Goal: Find contact information

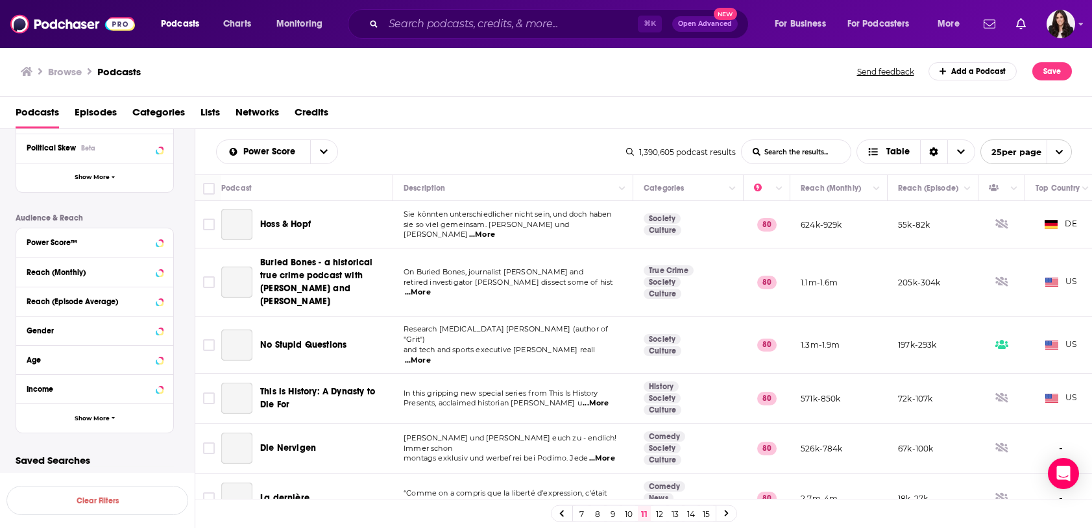
scroll to position [959, 0]
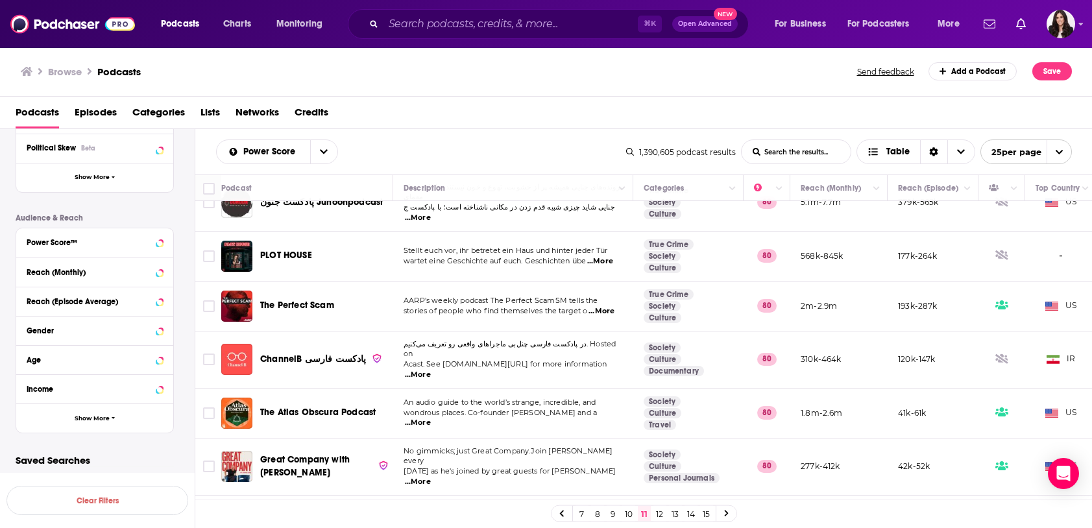
click at [259, 110] on span "Networks" at bounding box center [256, 115] width 43 height 27
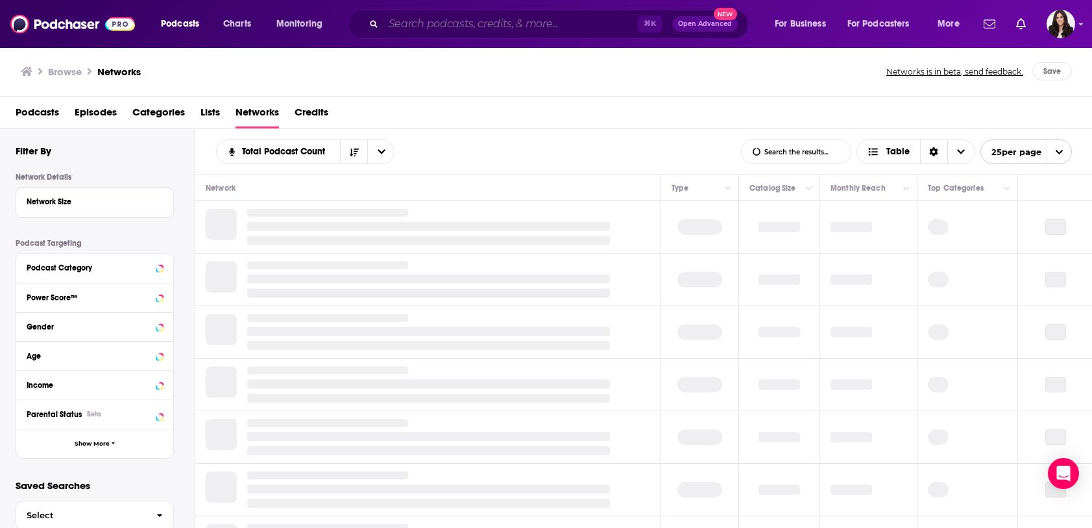
click at [401, 17] on input "Search podcasts, credits, & more..." at bounding box center [510, 24] width 254 height 21
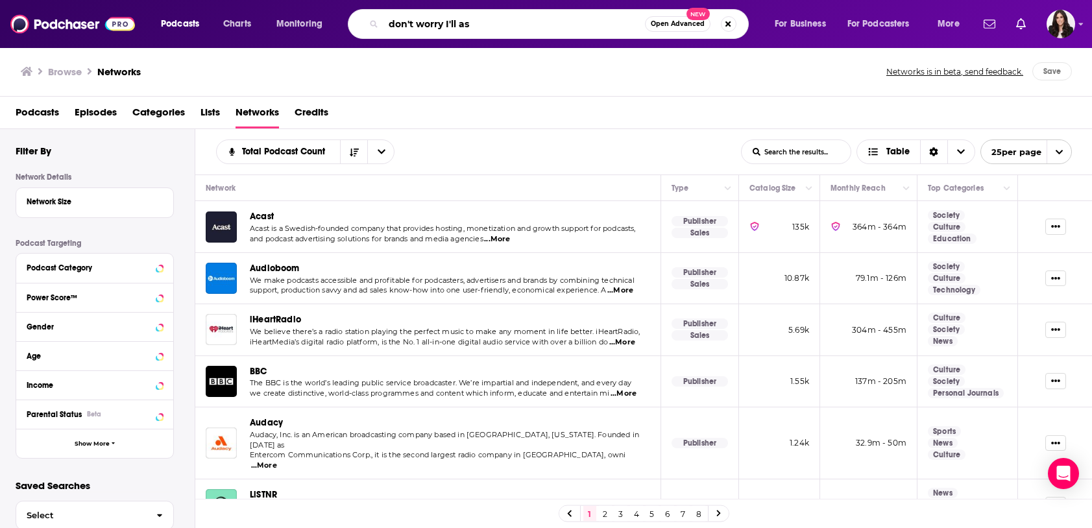
type input "don't worry I'll ask"
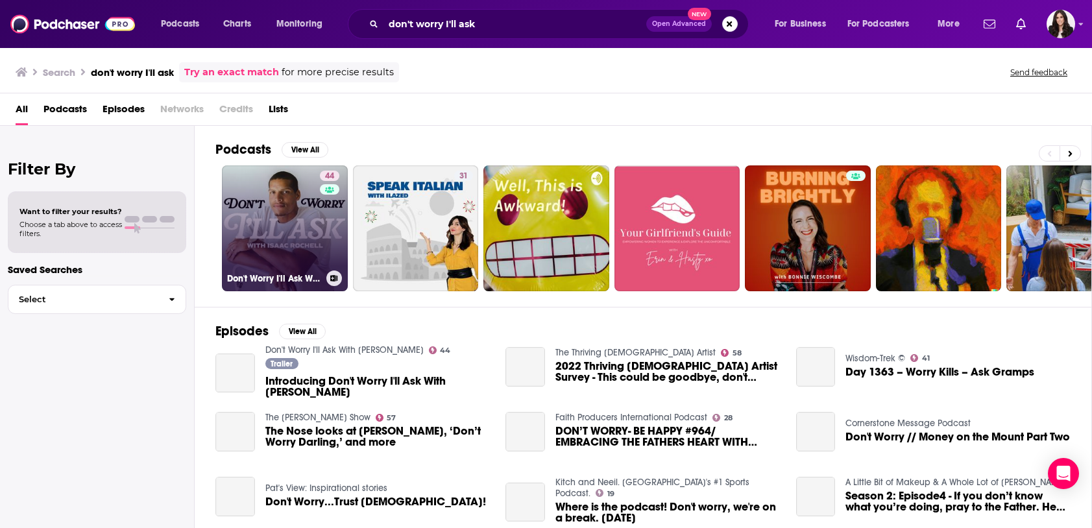
click at [280, 209] on link "44 Don't Worry I'll Ask With [PERSON_NAME]" at bounding box center [285, 228] width 126 height 126
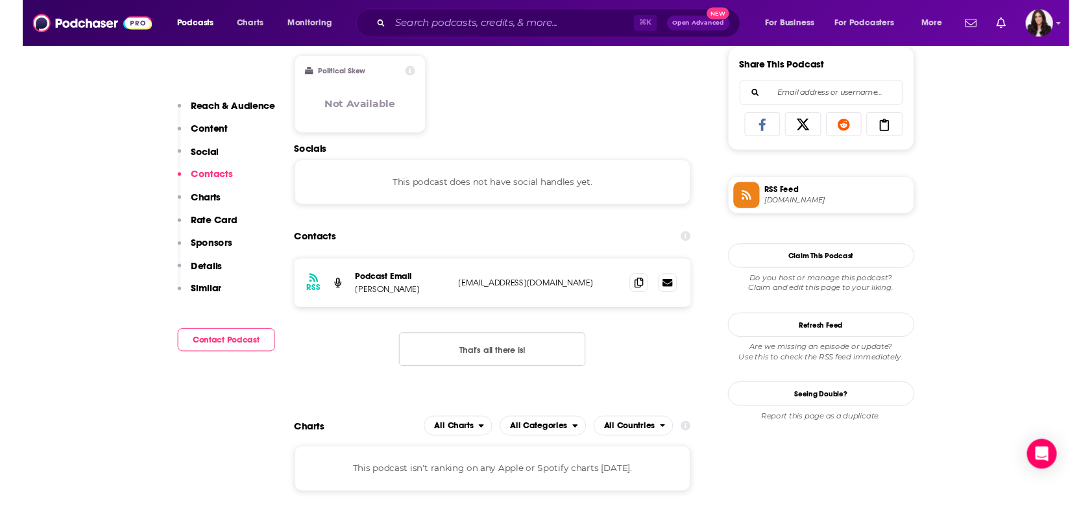
scroll to position [868, 0]
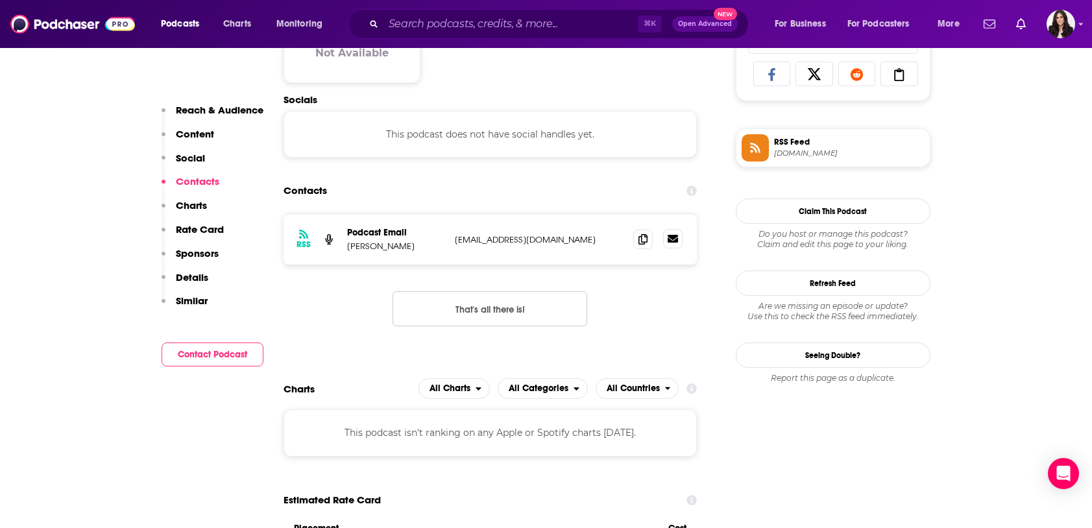
click at [669, 239] on icon at bounding box center [672, 239] width 10 height 8
